Goal: Communication & Community: Answer question/provide support

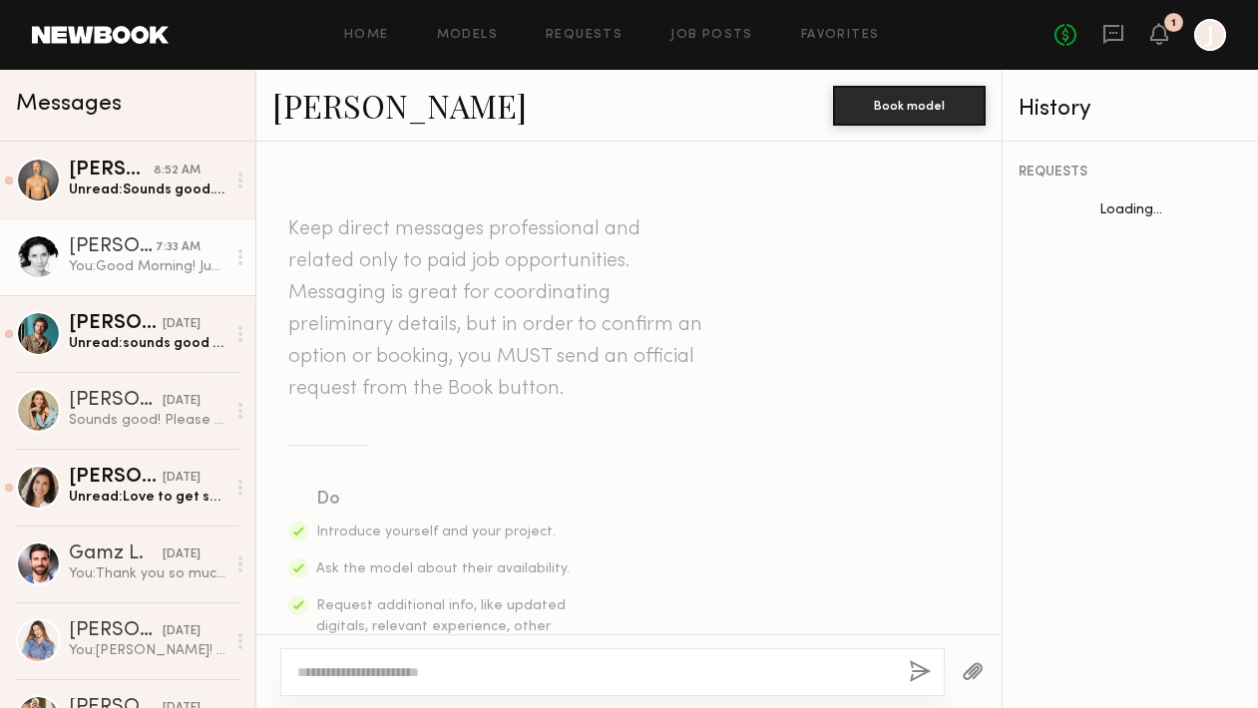
scroll to position [875, 0]
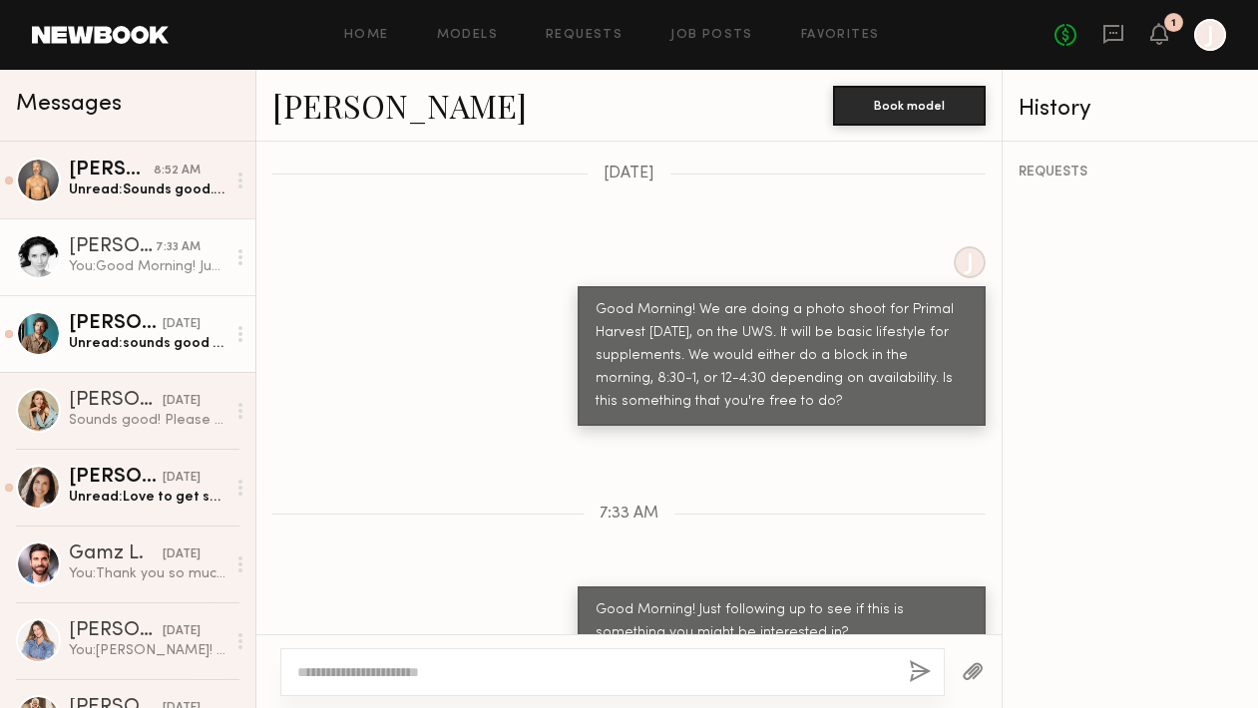
click at [121, 352] on div "Unread: sounds good to me. for my schedule the morning time works a bit better." at bounding box center [147, 343] width 157 height 19
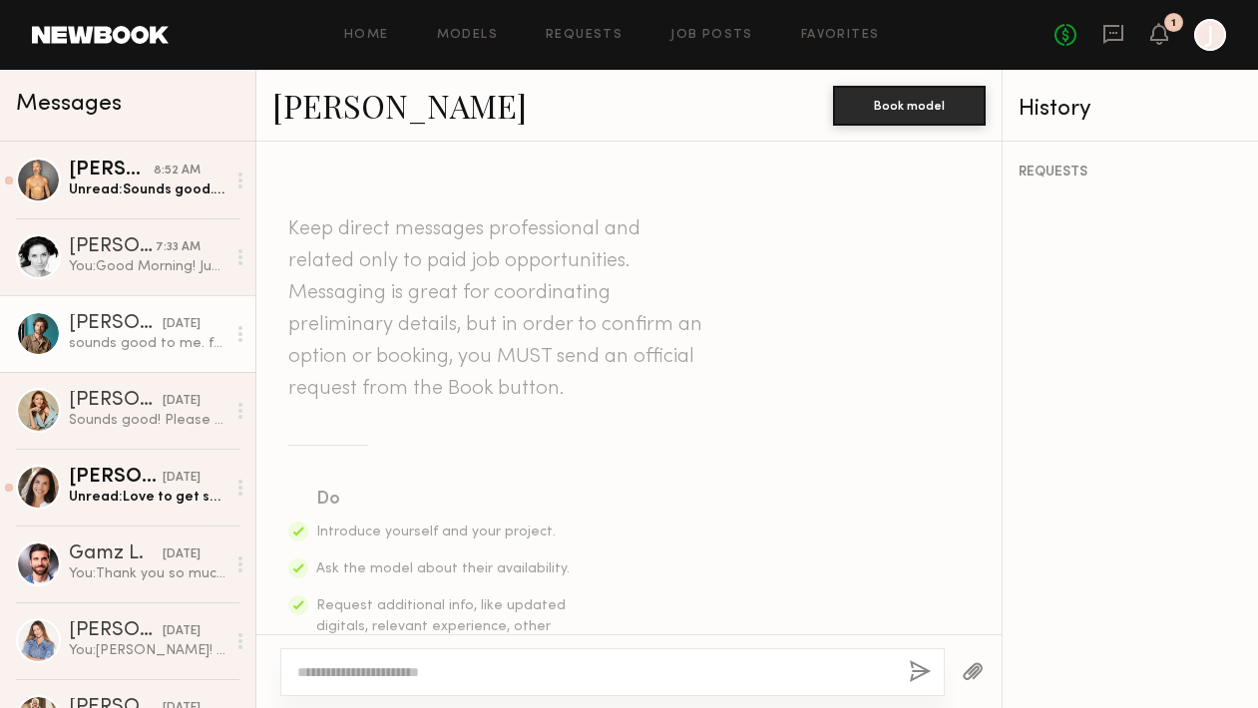
scroll to position [1289, 0]
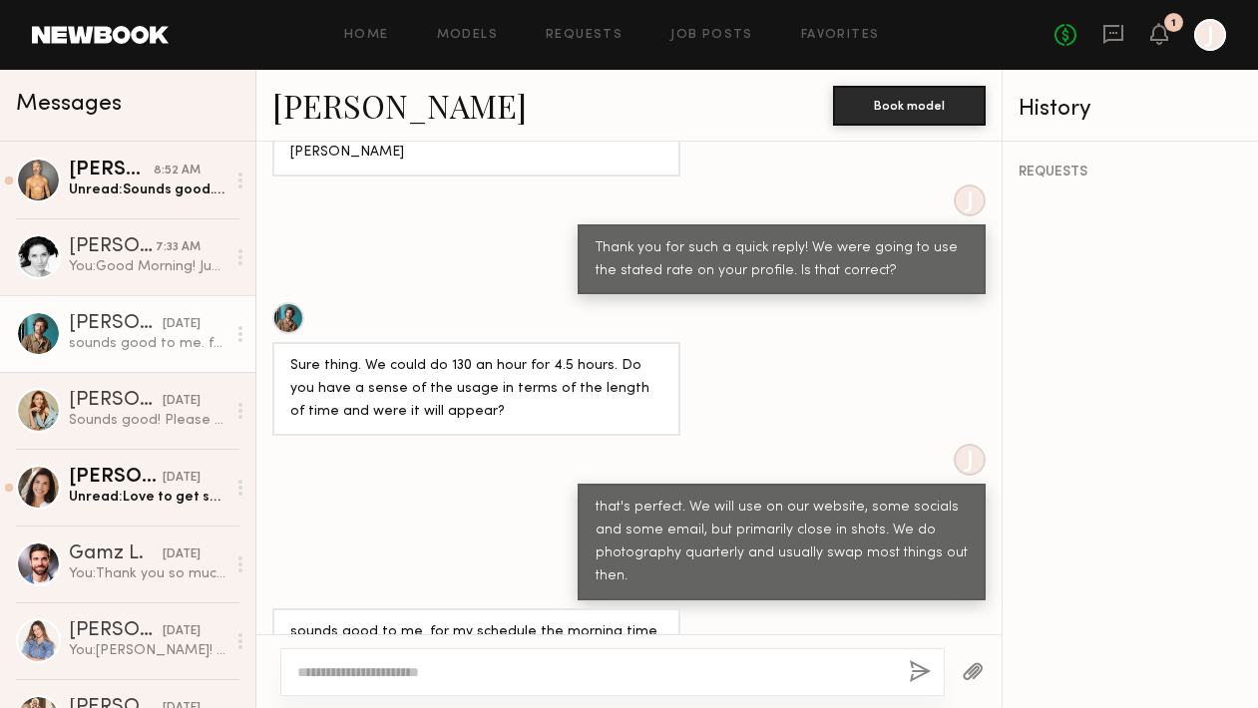
click at [442, 661] on div at bounding box center [612, 673] width 665 height 48
click at [411, 665] on textarea at bounding box center [595, 673] width 596 height 20
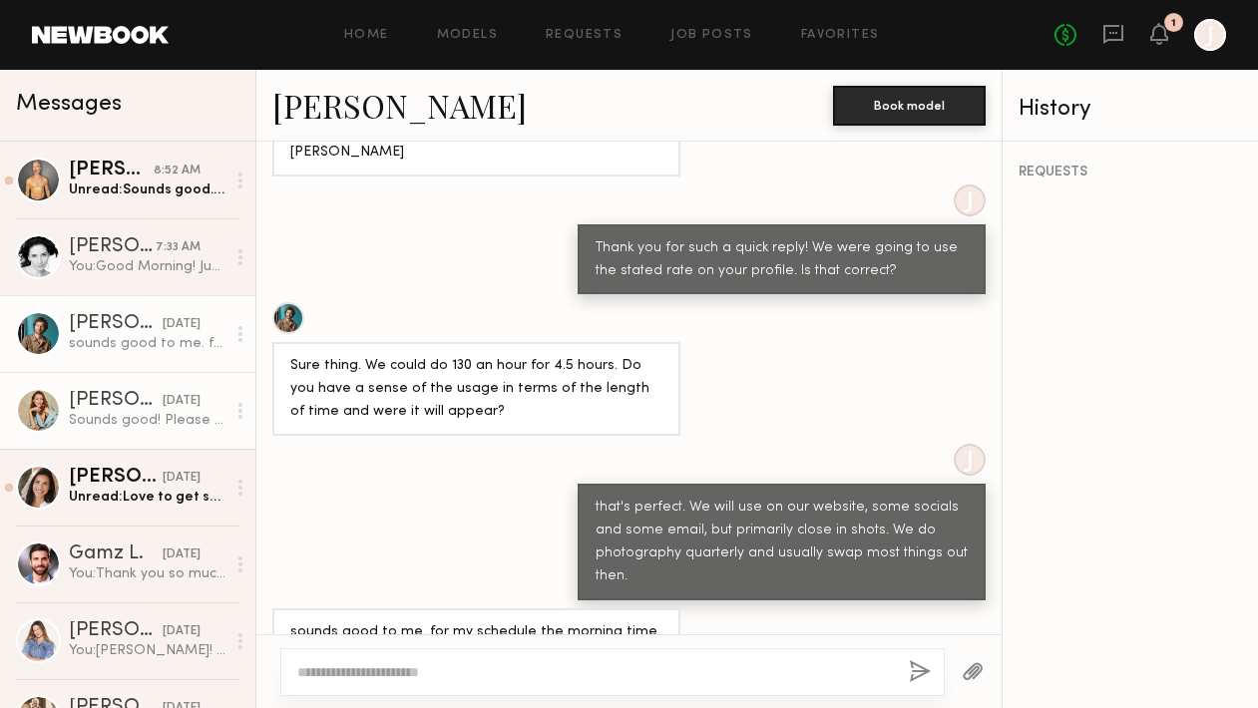
click at [100, 407] on div "[PERSON_NAME]" at bounding box center [116, 401] width 94 height 20
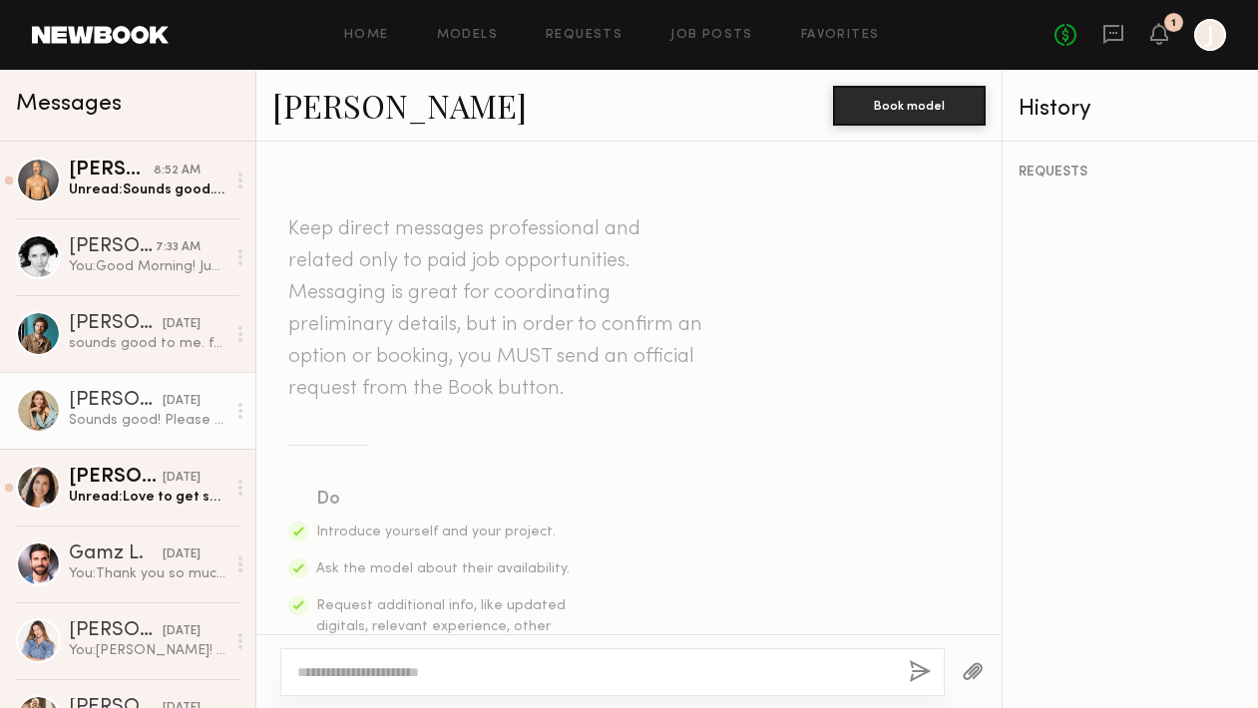
scroll to position [1090, 0]
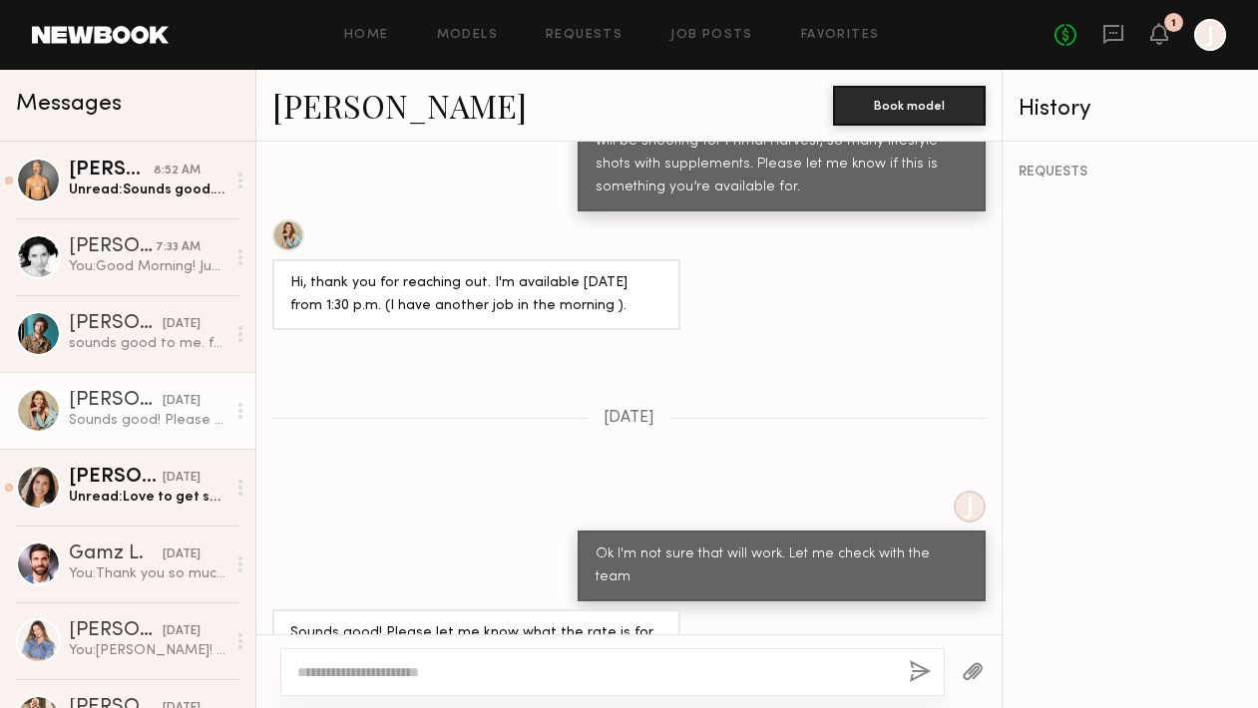
click at [401, 652] on div at bounding box center [612, 673] width 665 height 48
click at [359, 672] on textarea at bounding box center [595, 673] width 596 height 20
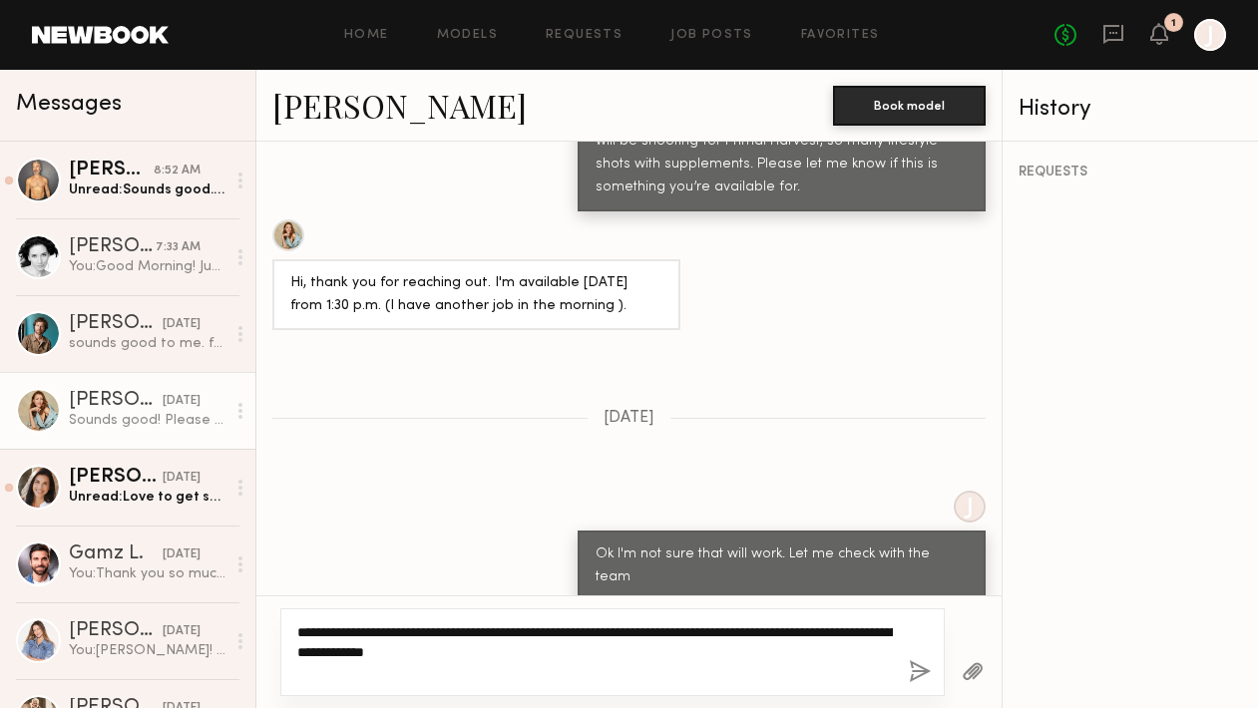
type textarea "**********"
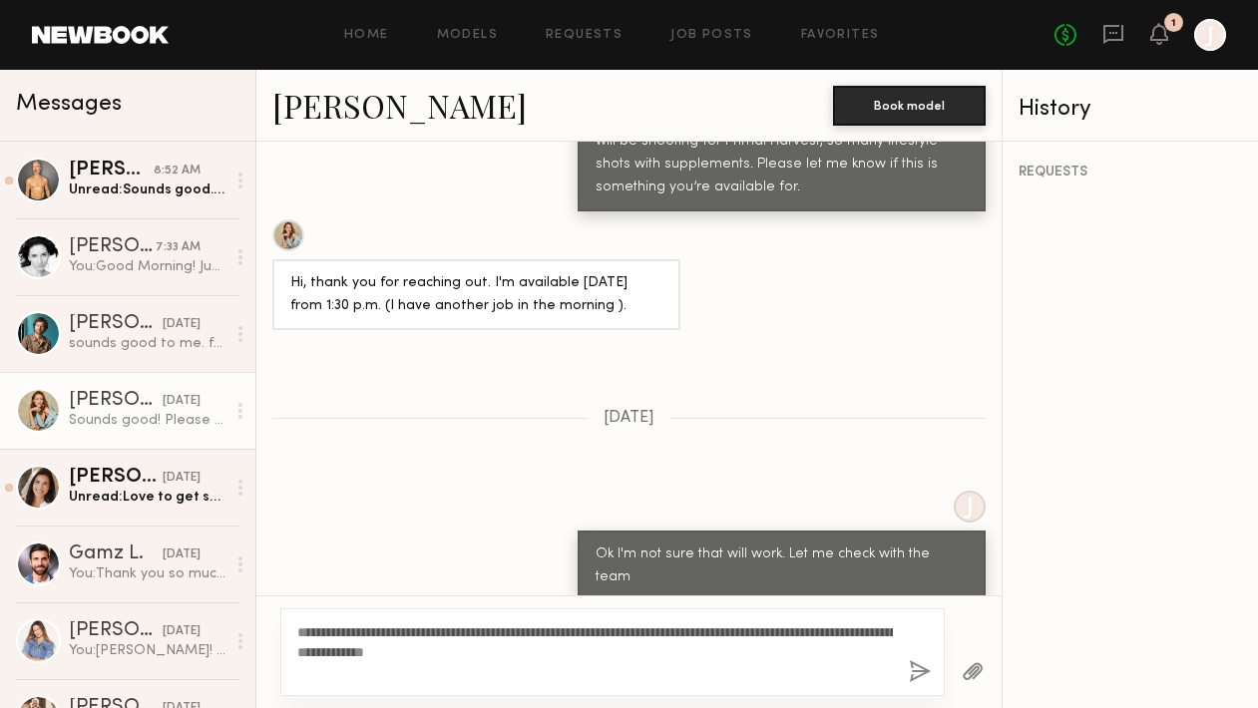
click at [913, 682] on button "button" at bounding box center [920, 673] width 22 height 25
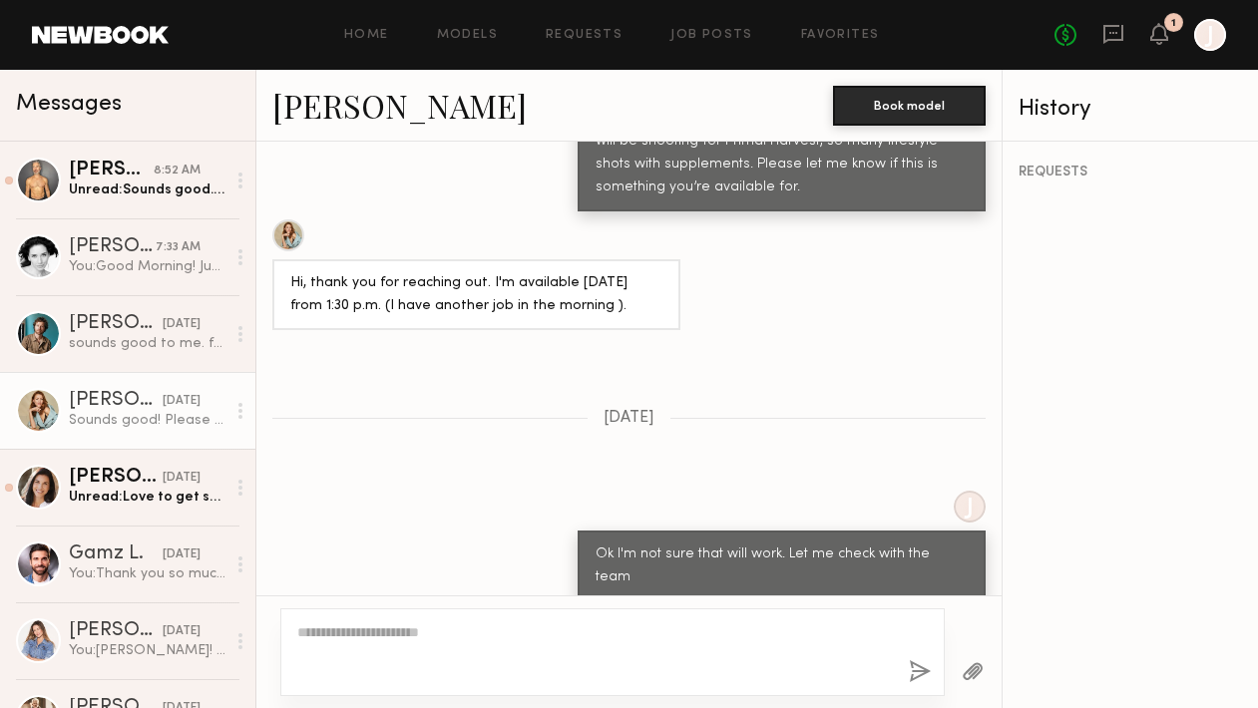
scroll to position [1535, 0]
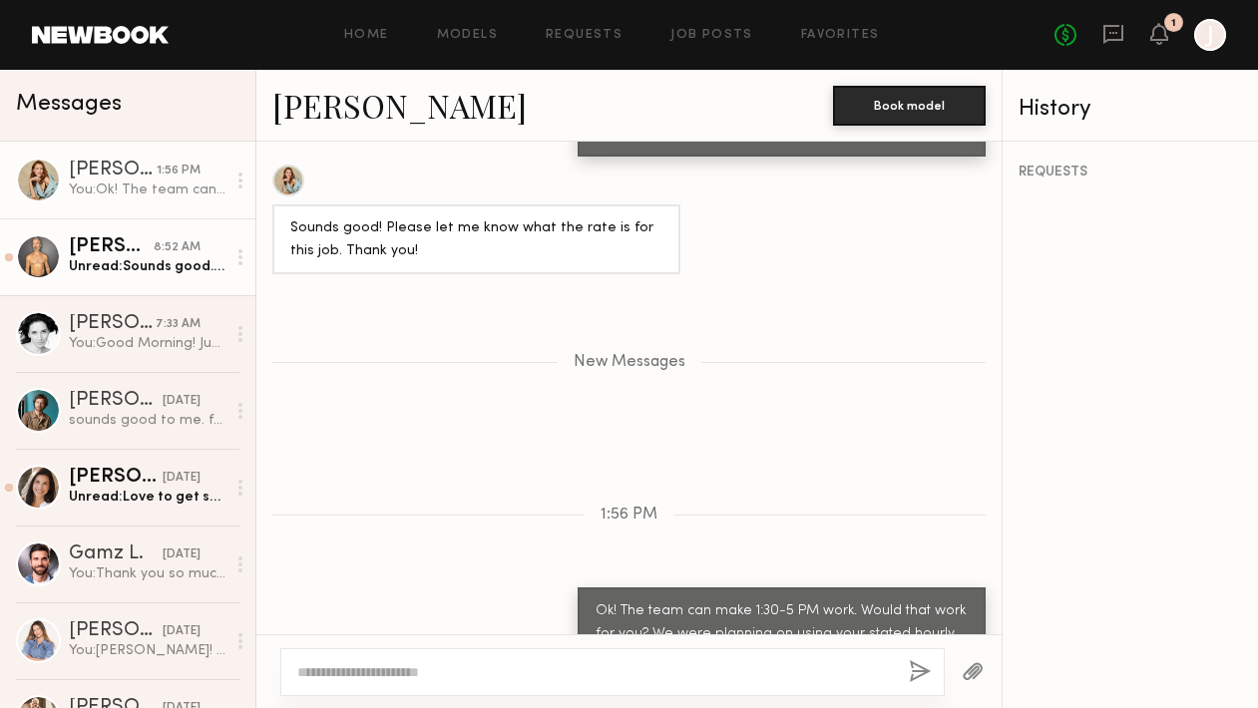
click at [87, 254] on div "[PERSON_NAME]" at bounding box center [111, 247] width 85 height 20
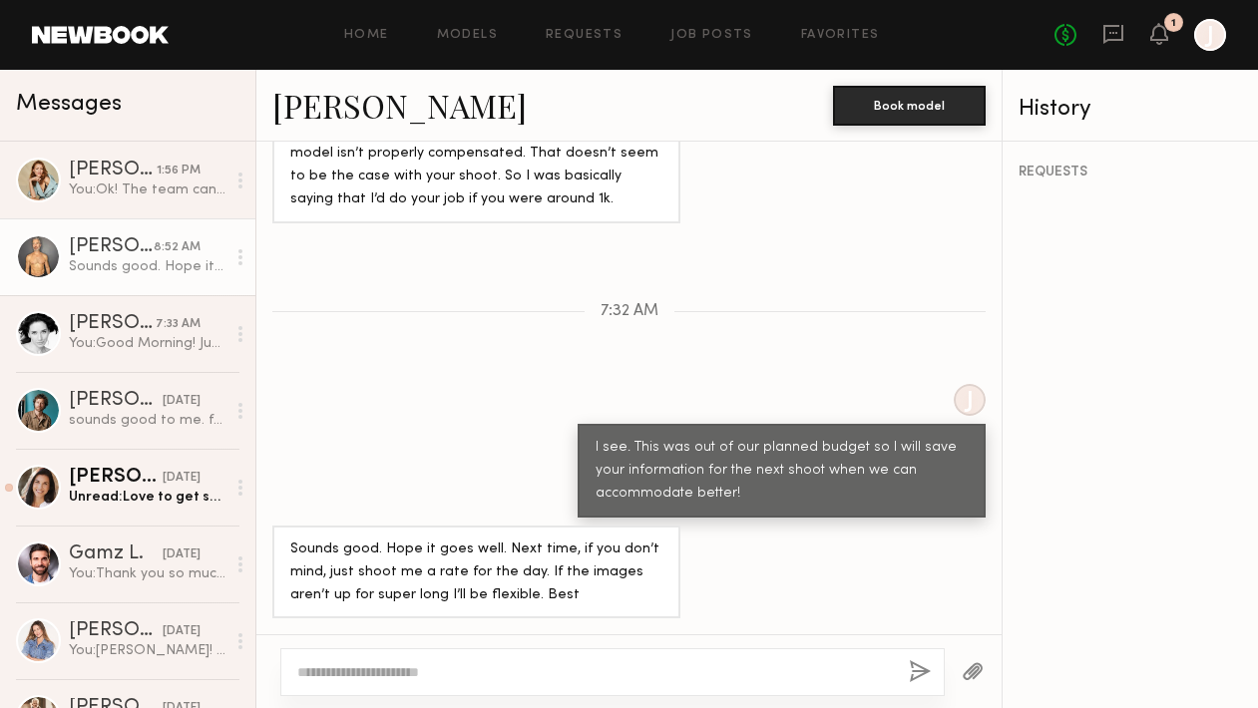
scroll to position [1423, 0]
